Goal: Communication & Community: Answer question/provide support

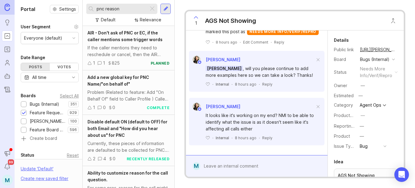
scroll to position [213, 0]
click at [237, 167] on div at bounding box center [261, 166] width 122 height 12
click at [265, 138] on div "Reply" at bounding box center [267, 137] width 10 height 5
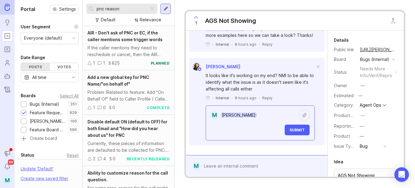
scroll to position [254, 0]
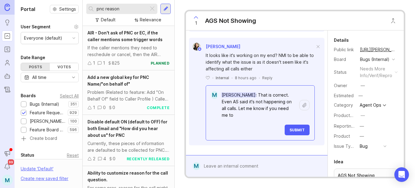
click at [285, 121] on textarea "[PERSON_NAME]: That is correct. Even AS said it's not happening on all calls. L…" at bounding box center [258, 105] width 81 height 32
click at [261, 121] on textarea "[PERSON_NAME]: That is correct. Even AS said it's not happening on all calls. L…" at bounding box center [258, 105] width 81 height 32
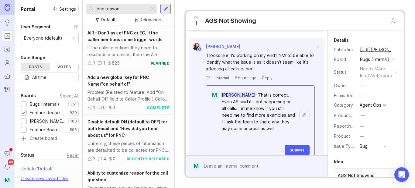
click at [264, 141] on textarea "[PERSON_NAME]: That is correct. Even AS said it's not happening on all calls. L…" at bounding box center [258, 115] width 81 height 52
click at [0, 0] on lt-strong "cr" at bounding box center [0, 0] width 0 height 0
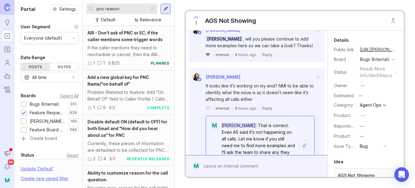
click at [207, 56] on icon at bounding box center [208, 54] width 4 height 3
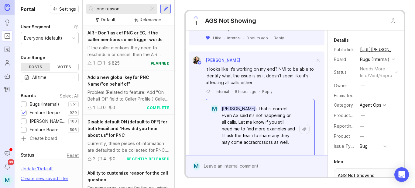
scroll to position [254, 0]
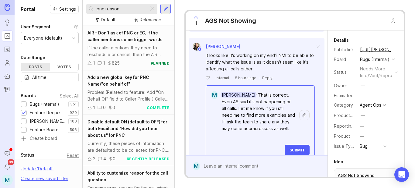
click at [265, 141] on textarea "[PERSON_NAME]: That is correct. Even AS said it's not happening on all calls. L…" at bounding box center [258, 115] width 81 height 52
click at [282, 141] on textarea "[PERSON_NAME]: That is correct. Even AS said it's not happening on all calls. L…" at bounding box center [258, 115] width 81 height 52
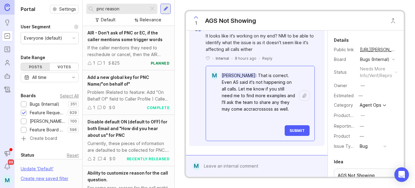
drag, startPoint x: 282, startPoint y: 150, endPoint x: 268, endPoint y: 149, distance: 14.0
click at [268, 136] on div "[PERSON_NAME] : That is correct. Even AS said it's not happening on all calls. …" at bounding box center [264, 103] width 92 height 66
click at [262, 121] on textarea "[PERSON_NAME]: That is correct. Even AS said it's not happening on all calls. L…" at bounding box center [258, 95] width 81 height 52
drag, startPoint x: 261, startPoint y: 127, endPoint x: 275, endPoint y: 126, distance: 14.9
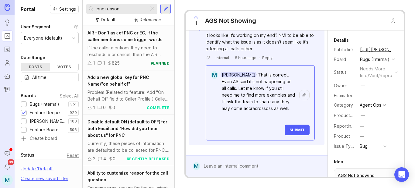
click at [275, 121] on textarea "[PERSON_NAME]: That is correct. Even AS said it's not happening on all calls. L…" at bounding box center [258, 95] width 81 height 52
click at [261, 121] on textarea "[PERSON_NAME]: That is correct. Even AS said it's not happening on all calls. L…" at bounding box center [258, 95] width 81 height 52
type textarea "[PERSON_NAME]: That is correct. Even AS said it's not happening on all calls. L…"
click at [293, 132] on span "Submit" at bounding box center [297, 129] width 15 height 5
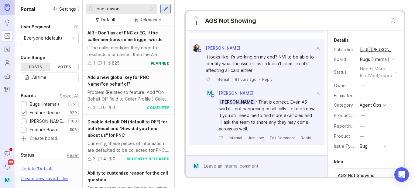
scroll to position [273, 0]
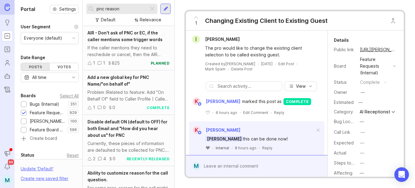
click at [208, 148] on icon at bounding box center [208, 147] width 4 height 3
click at [219, 40] on span "Isaac Vance" at bounding box center [222, 38] width 35 height 5
drag, startPoint x: 292, startPoint y: 140, endPoint x: 236, endPoint y: 136, distance: 55.8
click at [236, 136] on div "Mona Larrow this can be done now!" at bounding box center [260, 138] width 109 height 7
copy div "this can be done now!"
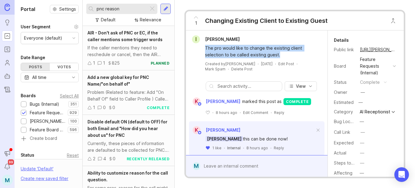
drag, startPoint x: 289, startPoint y: 56, endPoint x: 204, endPoint y: 46, distance: 86.3
click at [204, 46] on div "The pro would like to change the existing client selection to be called existin…" at bounding box center [256, 50] width 137 height 15
copy div "The pro would like to change the existing client selection to be called existin…"
click at [398, 50] on button "copy icon" at bounding box center [402, 49] width 9 height 9
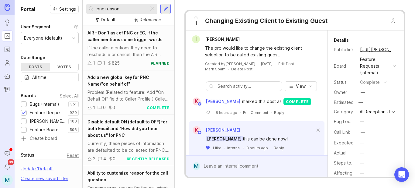
click at [277, 148] on div "Reply" at bounding box center [279, 147] width 10 height 5
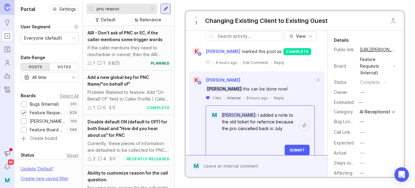
click at [269, 119] on textarea "Kathleen Riley: I added a note to the old ticket for refernce because the pro c…" at bounding box center [258, 125] width 81 height 32
click at [0, 0] on lt-strong "e" at bounding box center [0, 0] width 0 height 0
drag, startPoint x: 278, startPoint y: 136, endPoint x: 251, endPoint y: 134, distance: 27.8
click at [251, 134] on textarea "Kathleen Riley: I added a note to the old ticket for refernreferencece because …" at bounding box center [258, 125] width 81 height 32
click at [239, 127] on textarea "Kathleen Riley: I added a note to the old ticket for refernreferencece because …" at bounding box center [258, 125] width 81 height 32
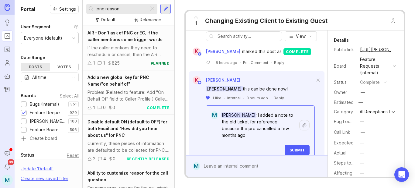
click at [259, 136] on textarea "Kathleen Riley: I added a note to the old ticket for reference because the pro …" at bounding box center [258, 125] width 81 height 32
type textarea "Kathleen Riley: I added a note to the old ticket for reference because the pro …"
click at [290, 150] on span "Submit" at bounding box center [297, 149] width 15 height 5
